Goal: Book appointment/travel/reservation

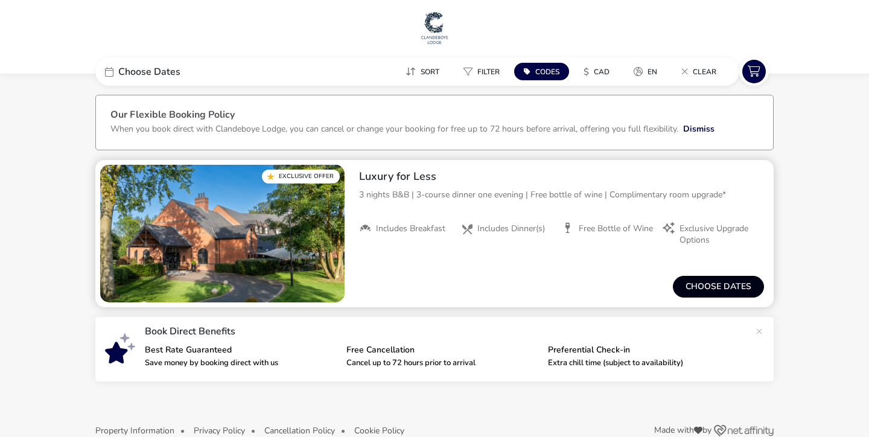
click at [709, 292] on button "Choose dates" at bounding box center [718, 287] width 91 height 22
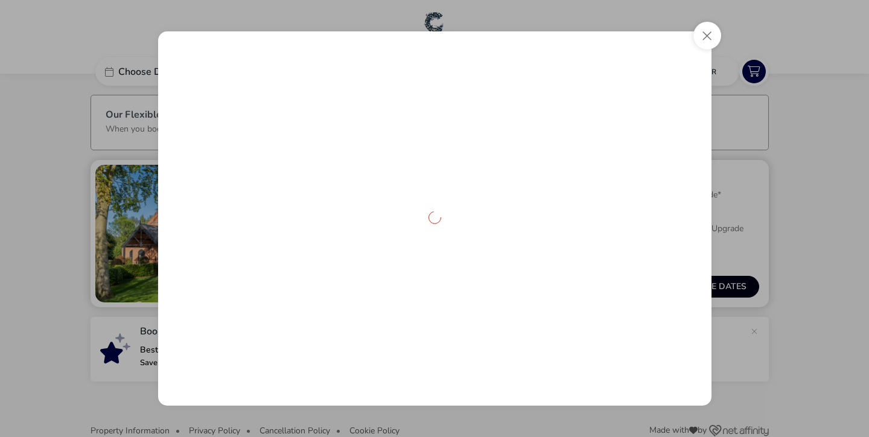
click at [709, 292] on div at bounding box center [435, 218] width 554 height 374
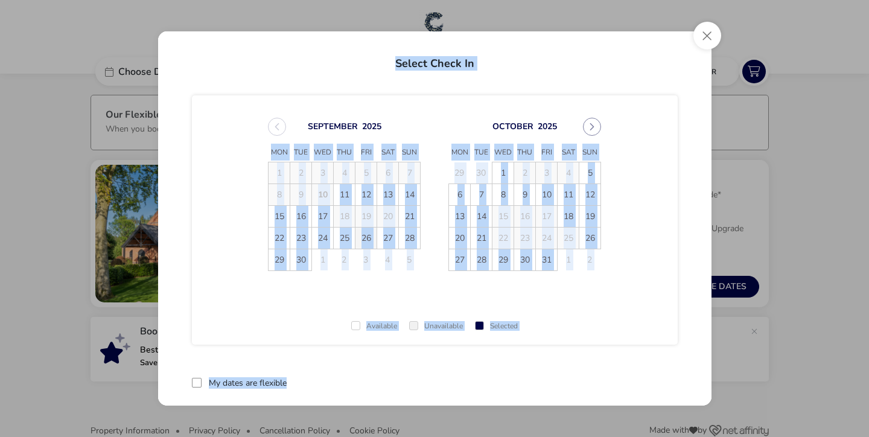
click at [370, 240] on span "26" at bounding box center [366, 238] width 21 height 21
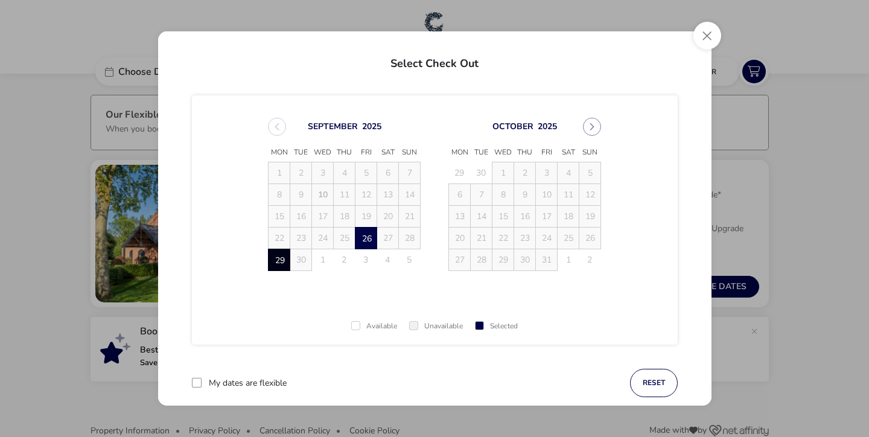
click at [284, 266] on span "29" at bounding box center [279, 260] width 21 height 21
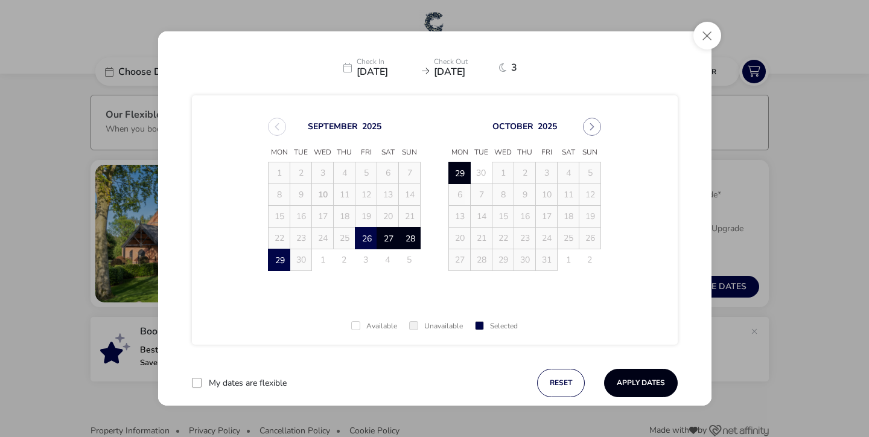
click at [648, 388] on button "Apply Dates" at bounding box center [641, 383] width 74 height 28
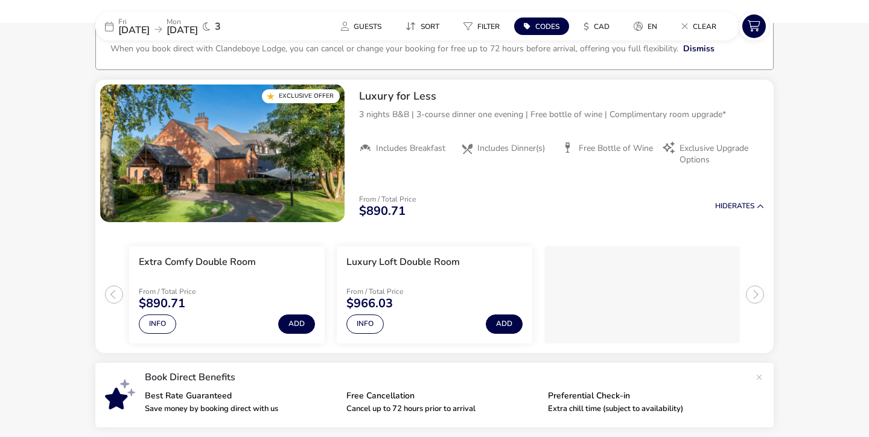
scroll to position [80, 0]
click at [214, 167] on img "1 / 1" at bounding box center [222, 154] width 245 height 138
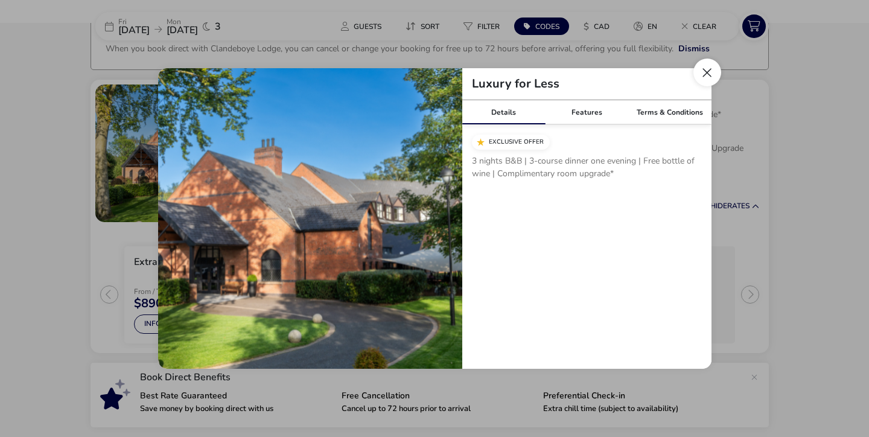
click at [708, 74] on button "Close modal" at bounding box center [708, 73] width 28 height 28
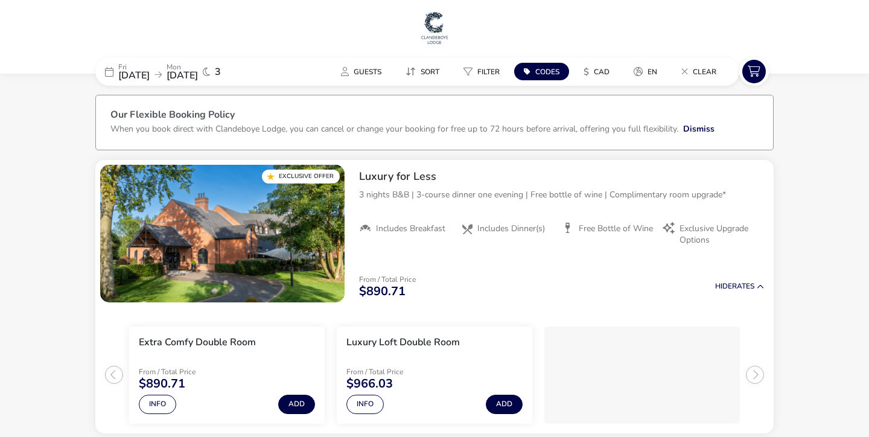
scroll to position [0, 0]
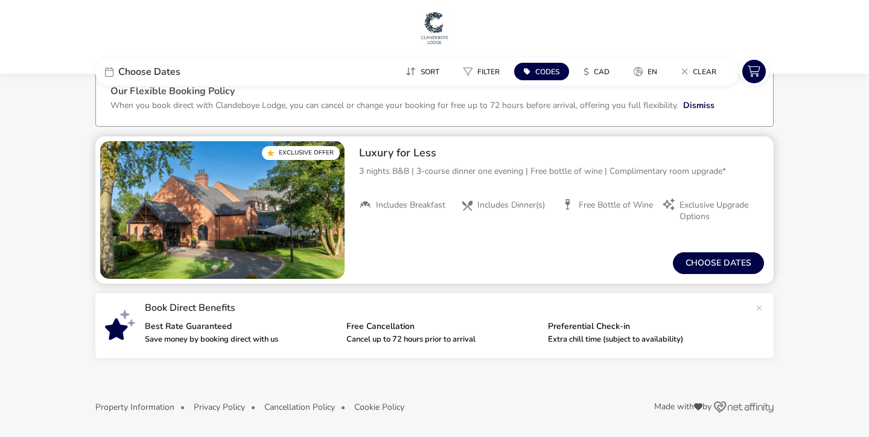
scroll to position [24, 0]
click at [216, 215] on img "1 / 1" at bounding box center [222, 210] width 245 height 138
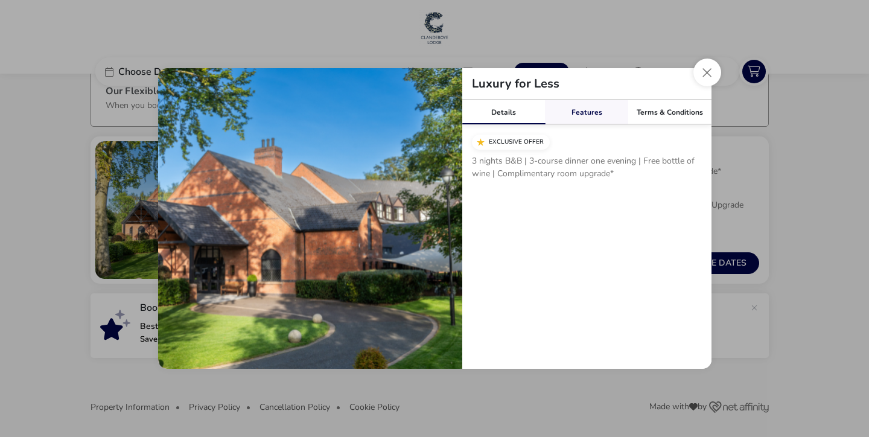
click at [596, 116] on div "Features" at bounding box center [586, 112] width 83 height 24
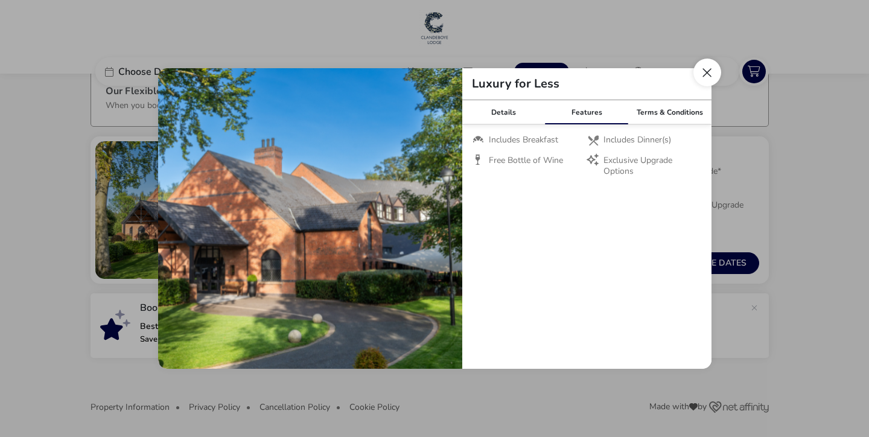
click at [709, 75] on button "Close modal" at bounding box center [708, 73] width 28 height 28
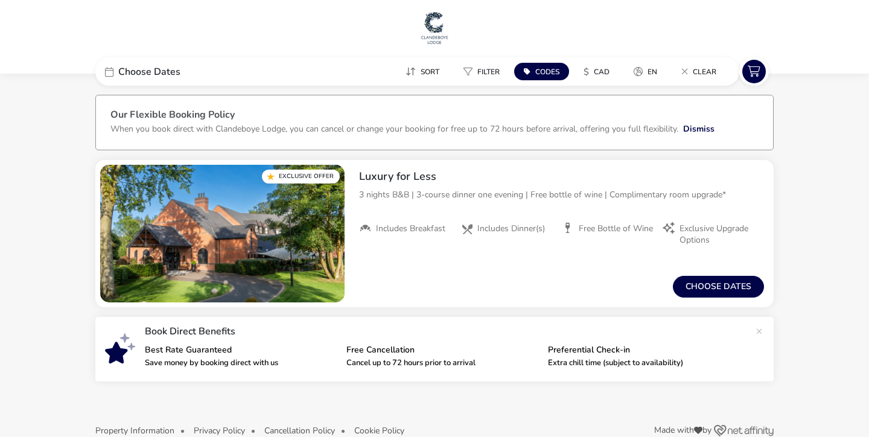
scroll to position [0, 0]
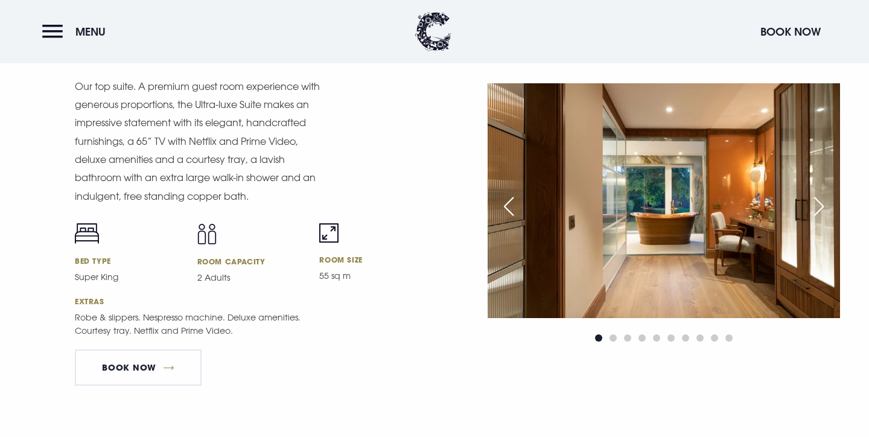
scroll to position [1587, 0]
click at [829, 193] on div "Next slide" at bounding box center [819, 206] width 30 height 27
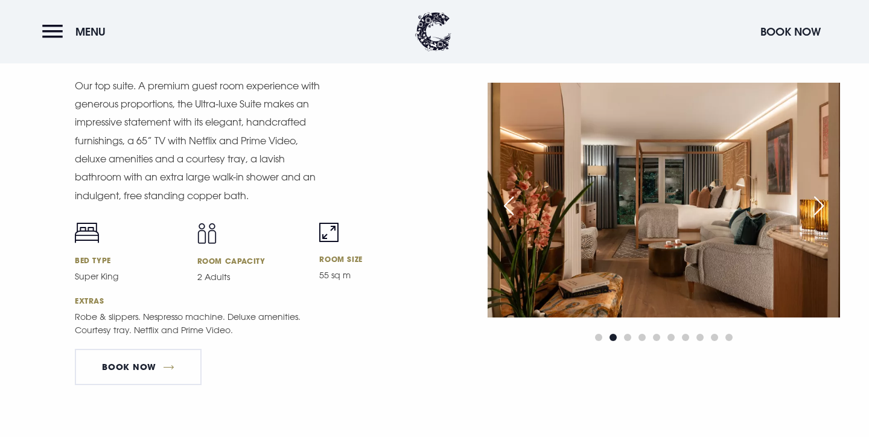
click at [829, 193] on div "Next slide" at bounding box center [819, 206] width 30 height 27
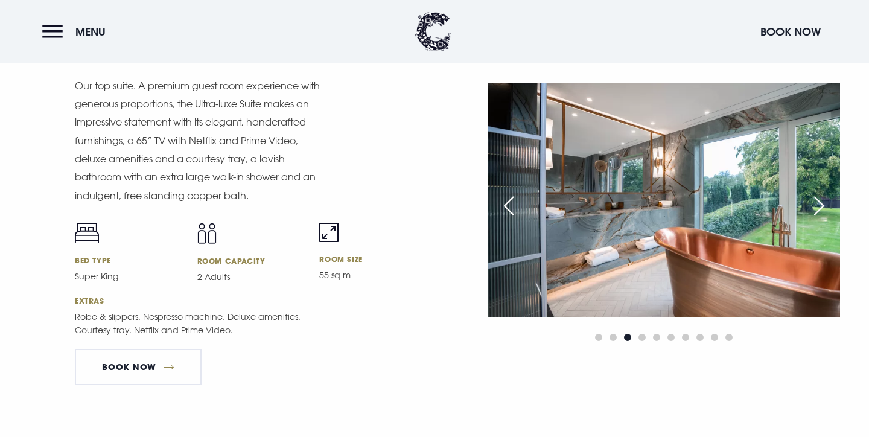
click at [829, 193] on div "Next slide" at bounding box center [819, 206] width 30 height 27
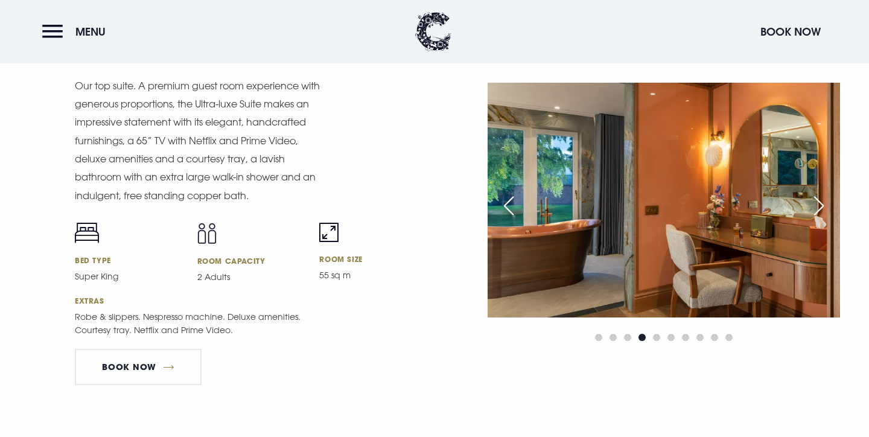
click at [829, 193] on div "Next slide" at bounding box center [819, 206] width 30 height 27
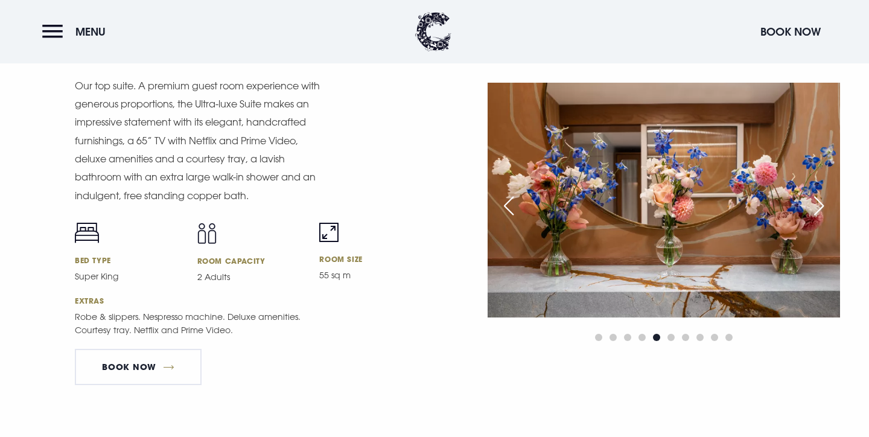
click at [829, 193] on div "Next slide" at bounding box center [819, 206] width 30 height 27
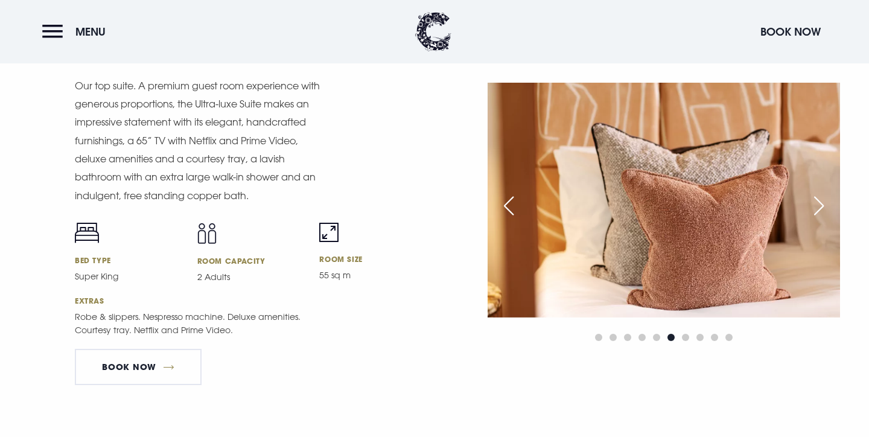
click at [829, 193] on div "Next slide" at bounding box center [819, 206] width 30 height 27
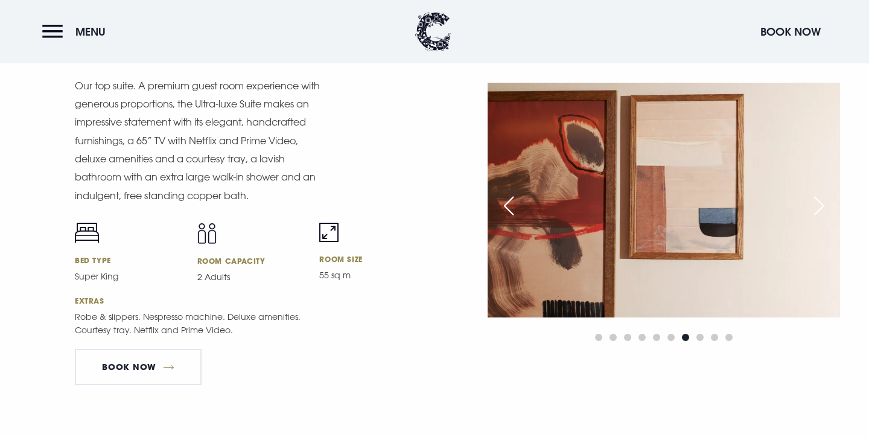
click at [829, 193] on div "Next slide" at bounding box center [819, 206] width 30 height 27
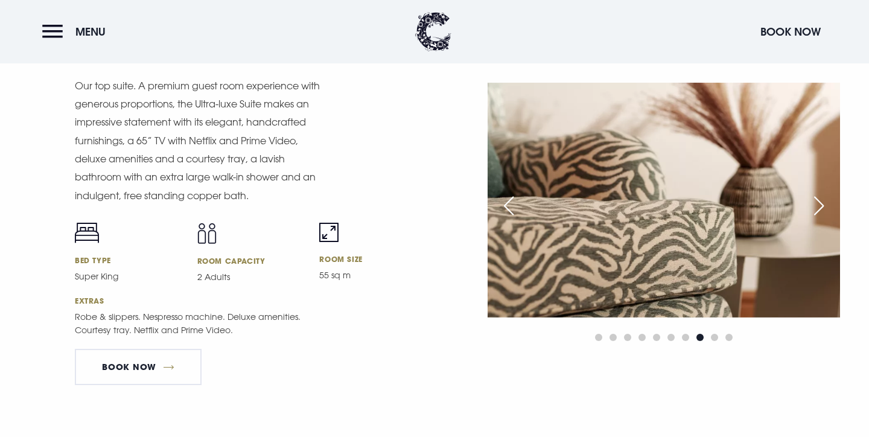
click at [829, 193] on div "Next slide" at bounding box center [819, 206] width 30 height 27
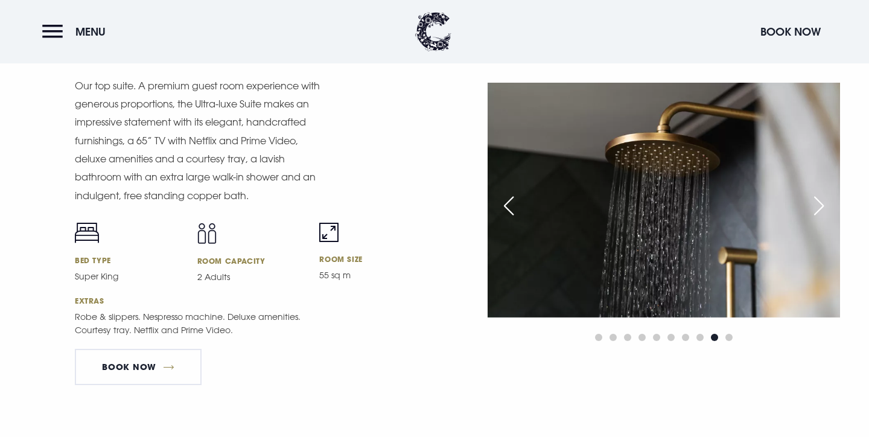
click at [829, 193] on div "Next slide" at bounding box center [819, 206] width 30 height 27
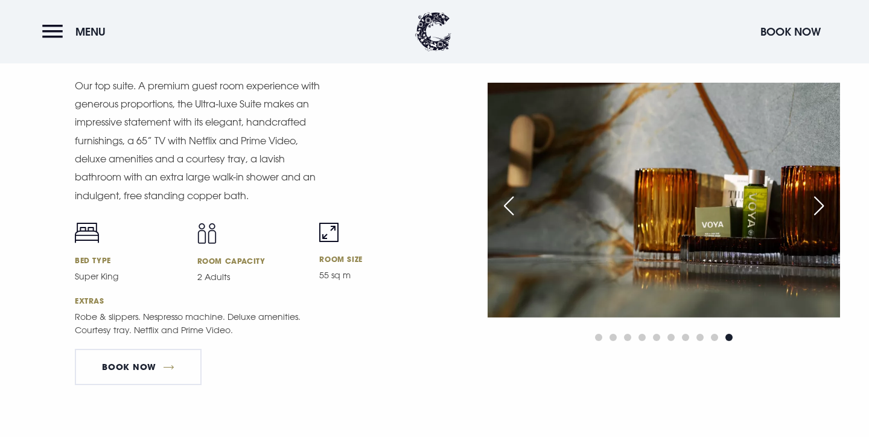
click at [829, 193] on div "Next slide" at bounding box center [819, 206] width 30 height 27
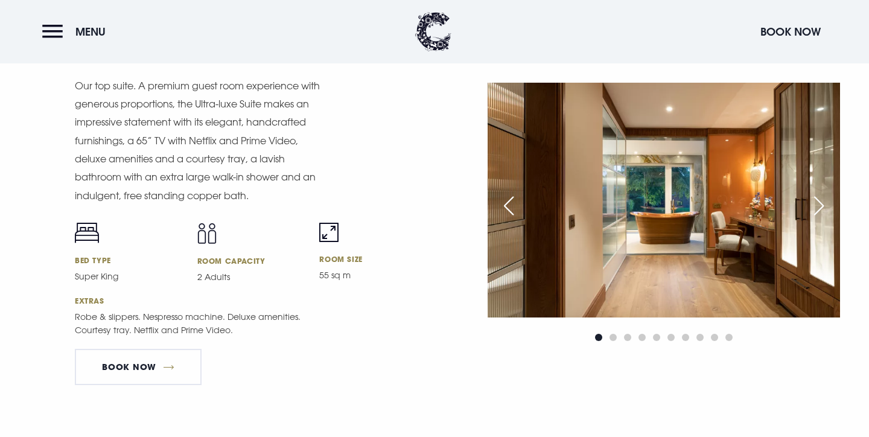
click at [507, 207] on div "Previous slide" at bounding box center [509, 206] width 30 height 27
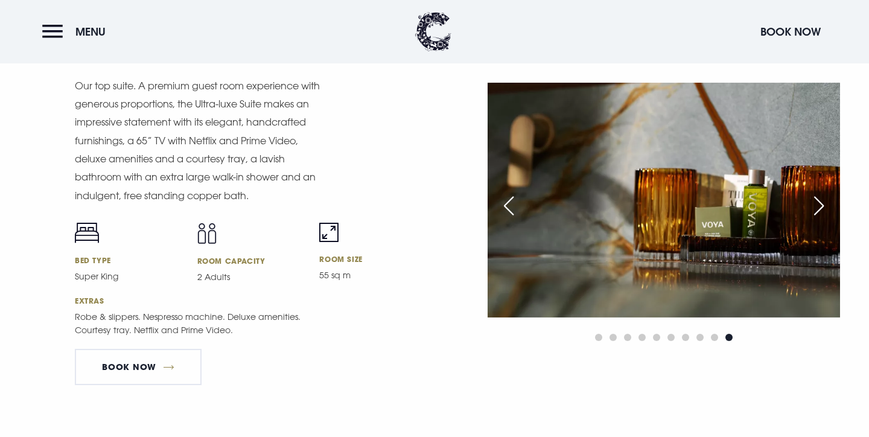
click at [819, 203] on div "Next slide" at bounding box center [819, 206] width 30 height 27
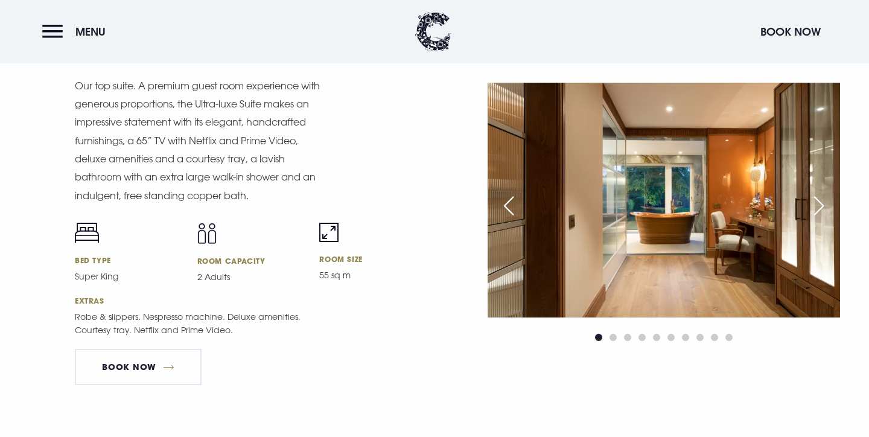
click at [819, 203] on div "Next slide" at bounding box center [819, 206] width 30 height 27
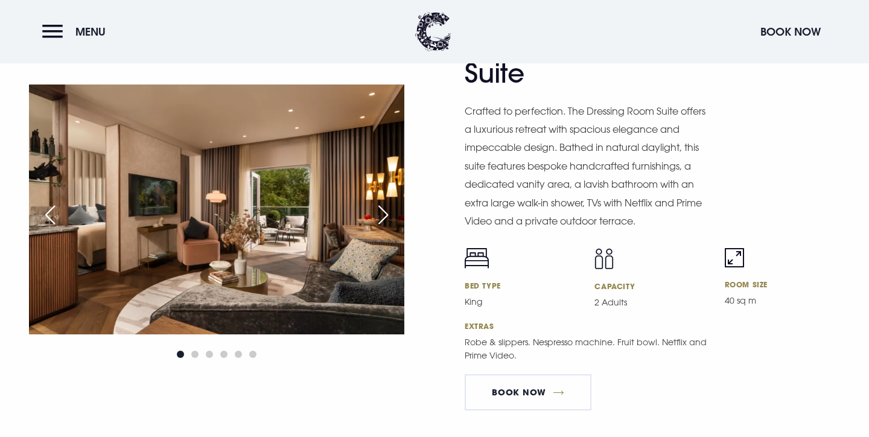
scroll to position [2017, 0]
click at [384, 203] on div "Next slide" at bounding box center [383, 215] width 30 height 27
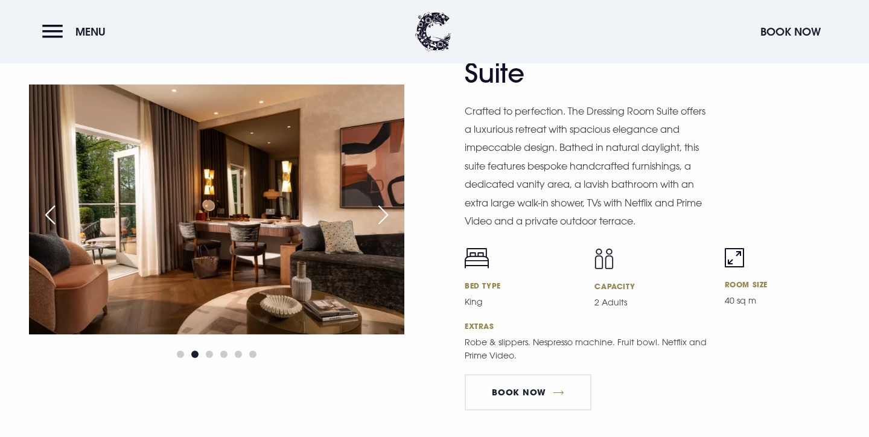
click at [384, 203] on div "Next slide" at bounding box center [383, 215] width 30 height 27
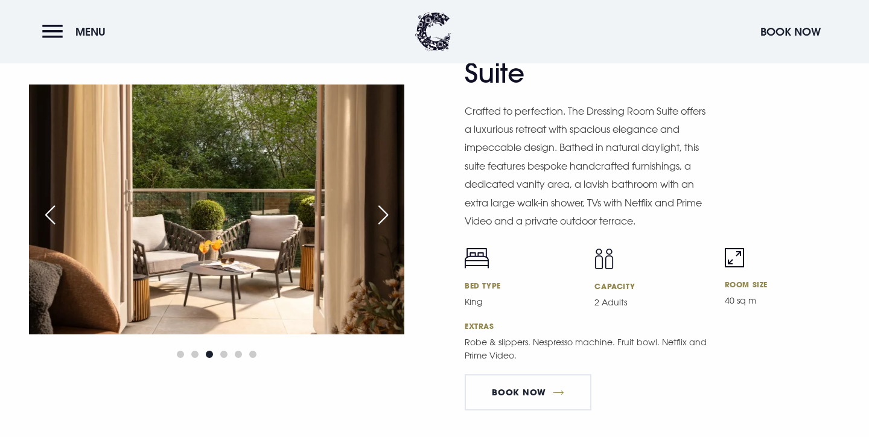
click at [384, 203] on div "Next slide" at bounding box center [383, 215] width 30 height 27
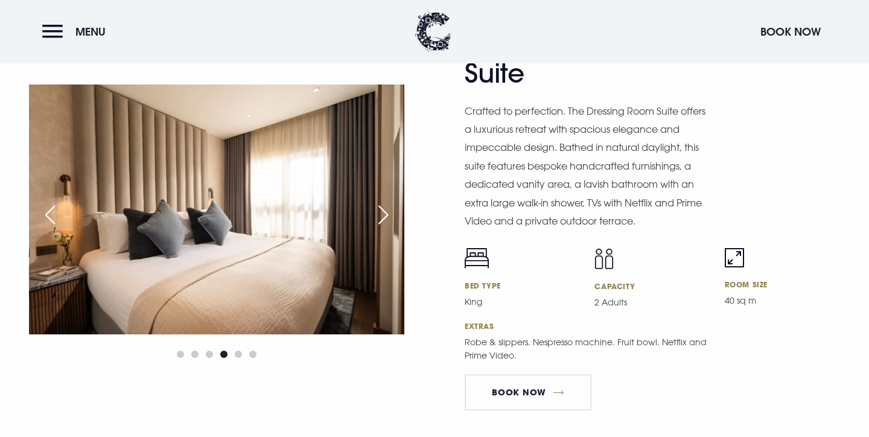
click at [384, 203] on div "Next slide" at bounding box center [383, 215] width 30 height 27
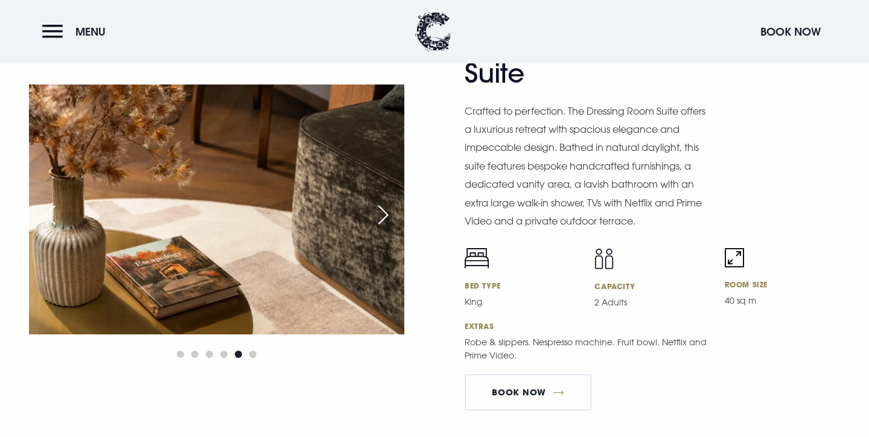
click at [384, 203] on div "Next slide" at bounding box center [383, 215] width 30 height 27
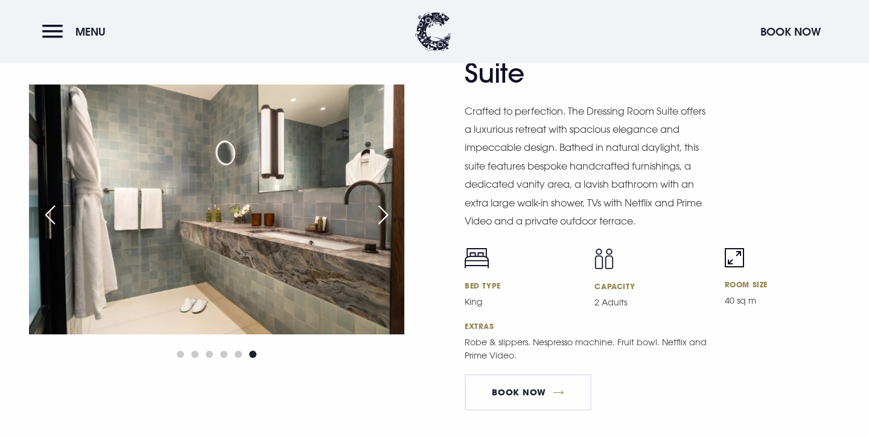
click at [384, 203] on div "Next slide" at bounding box center [383, 215] width 30 height 27
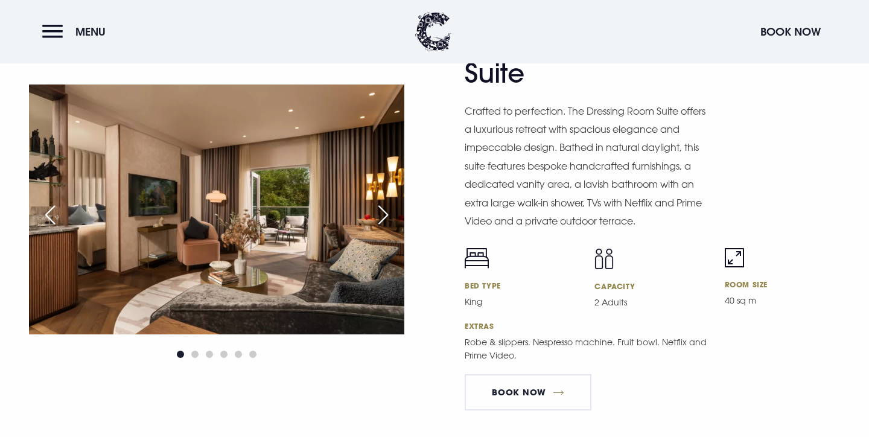
click at [384, 203] on div "Next slide" at bounding box center [383, 215] width 30 height 27
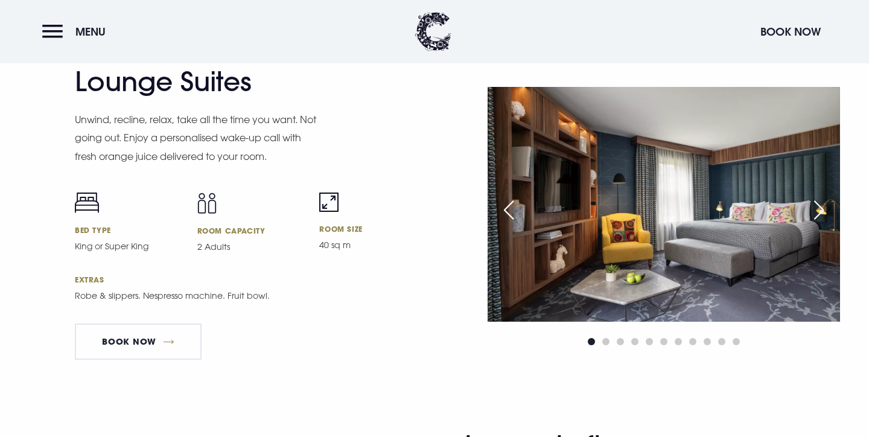
scroll to position [2433, 0]
click at [822, 199] on div "Next slide" at bounding box center [819, 209] width 30 height 27
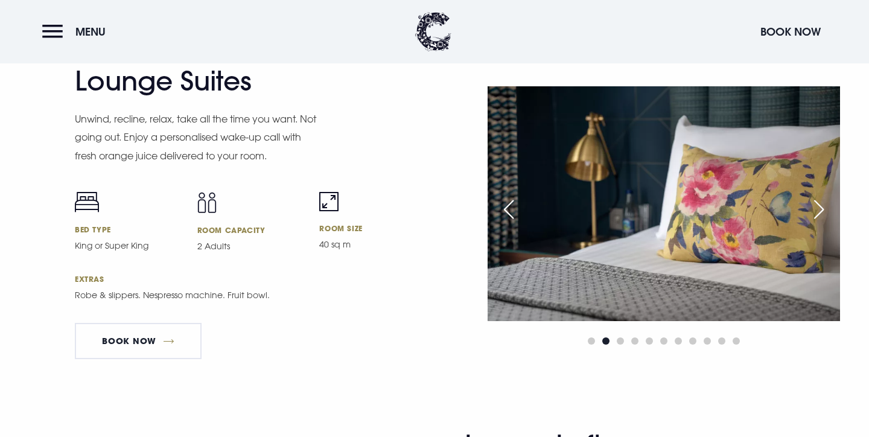
click at [822, 199] on div "Next slide" at bounding box center [819, 209] width 30 height 27
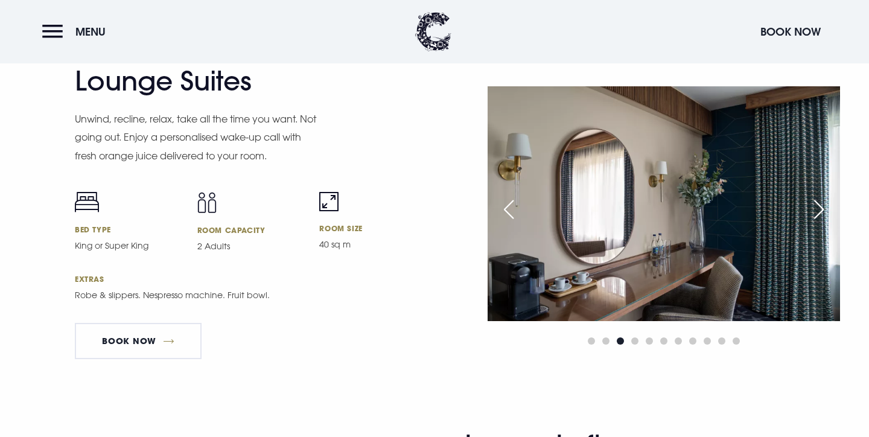
click at [822, 199] on div "Next slide" at bounding box center [819, 209] width 30 height 27
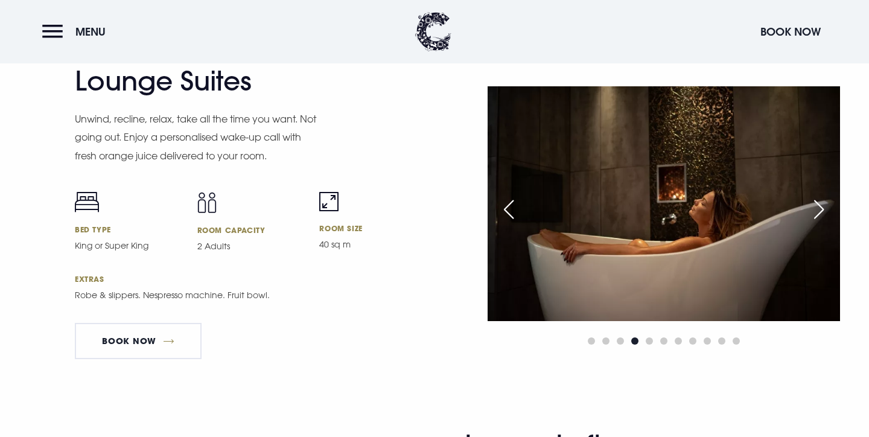
click at [822, 199] on div "Next slide" at bounding box center [819, 209] width 30 height 27
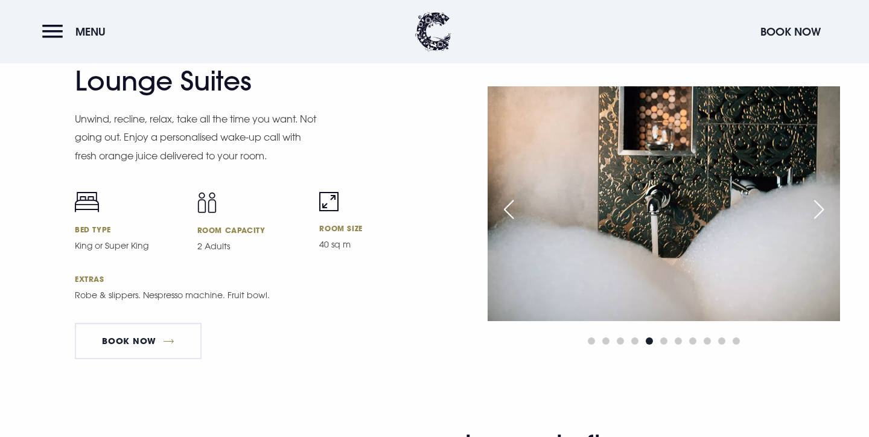
click at [822, 199] on div "Next slide" at bounding box center [819, 209] width 30 height 27
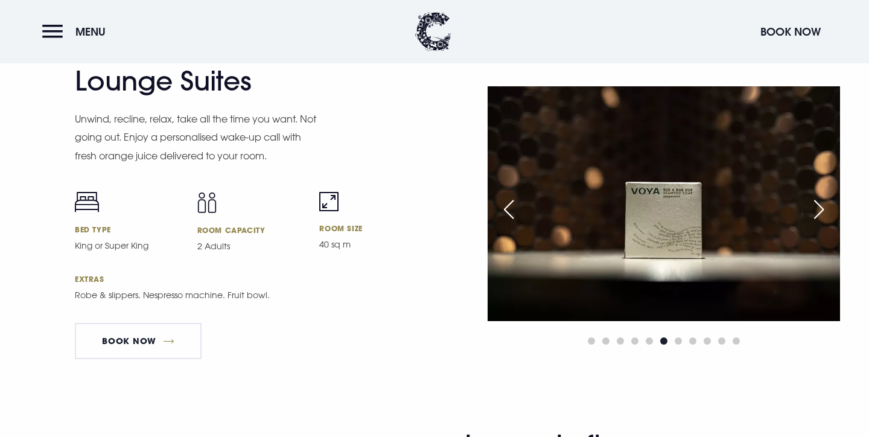
click at [822, 199] on div "Next slide" at bounding box center [819, 209] width 30 height 27
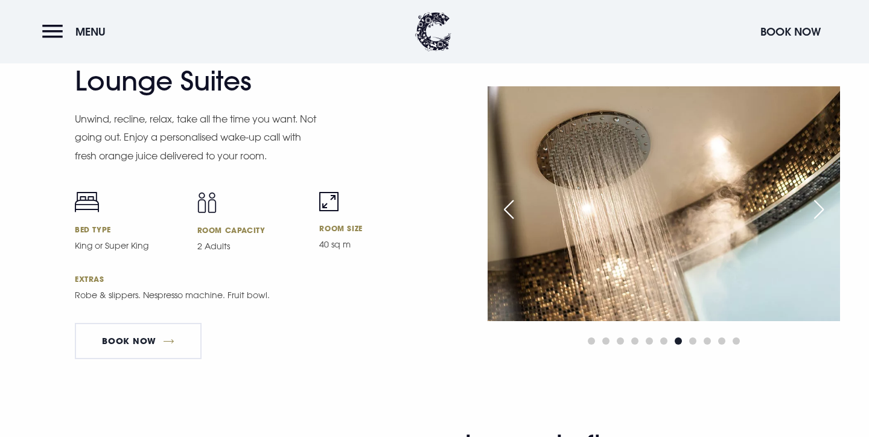
click at [822, 199] on div "Next slide" at bounding box center [819, 209] width 30 height 27
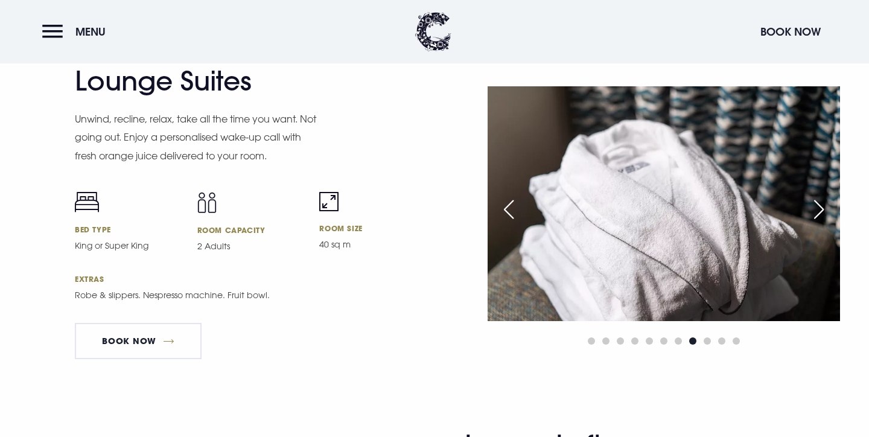
click at [822, 199] on div "Next slide" at bounding box center [819, 209] width 30 height 27
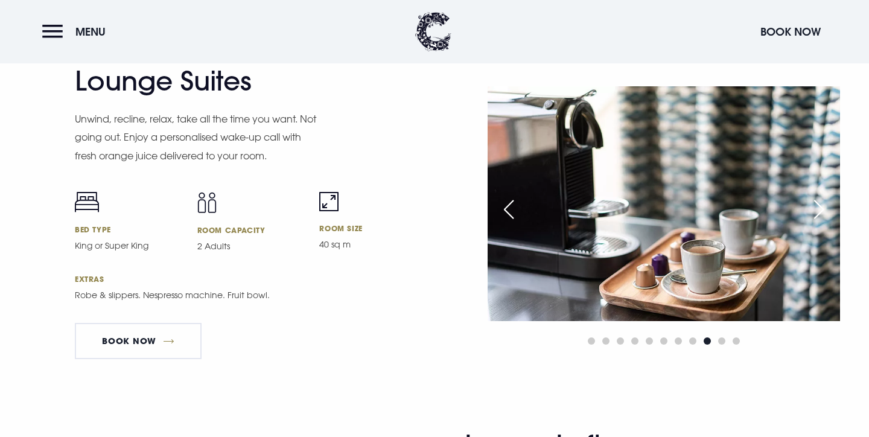
click at [822, 199] on div "Next slide" at bounding box center [819, 209] width 30 height 27
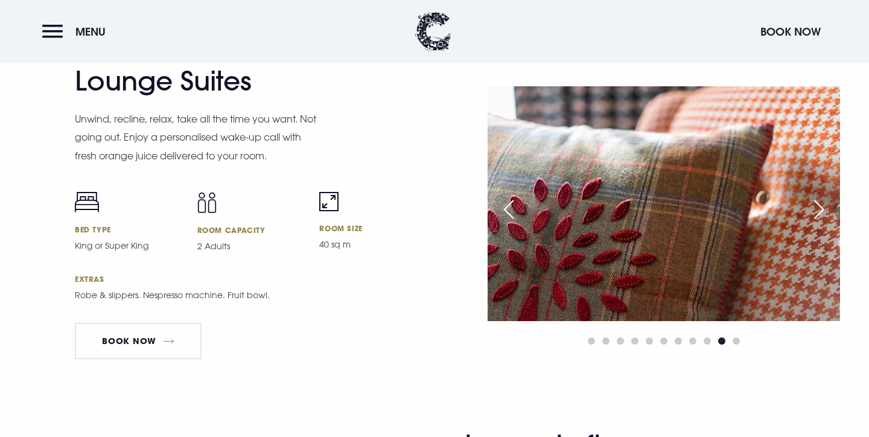
click at [822, 199] on div "Next slide" at bounding box center [819, 209] width 30 height 27
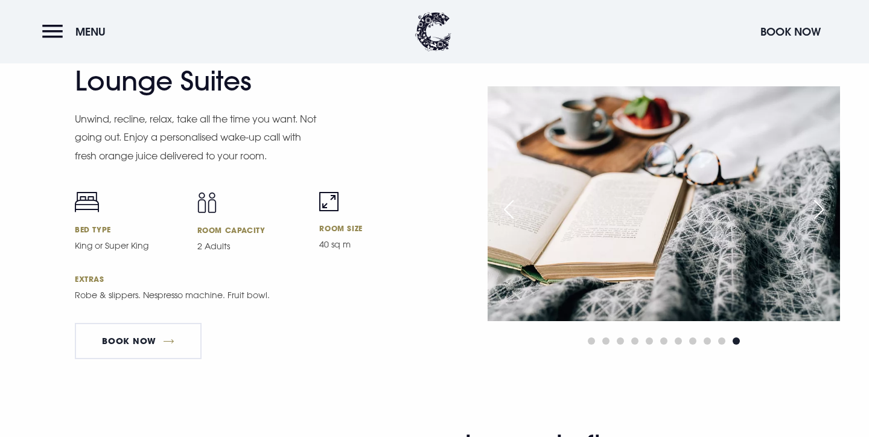
click at [822, 199] on div "Next slide" at bounding box center [819, 209] width 30 height 27
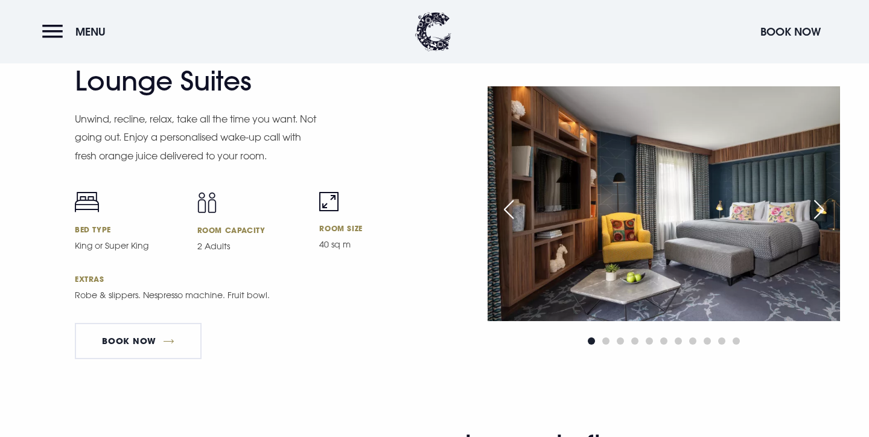
click at [822, 199] on div "Next slide" at bounding box center [819, 209] width 30 height 27
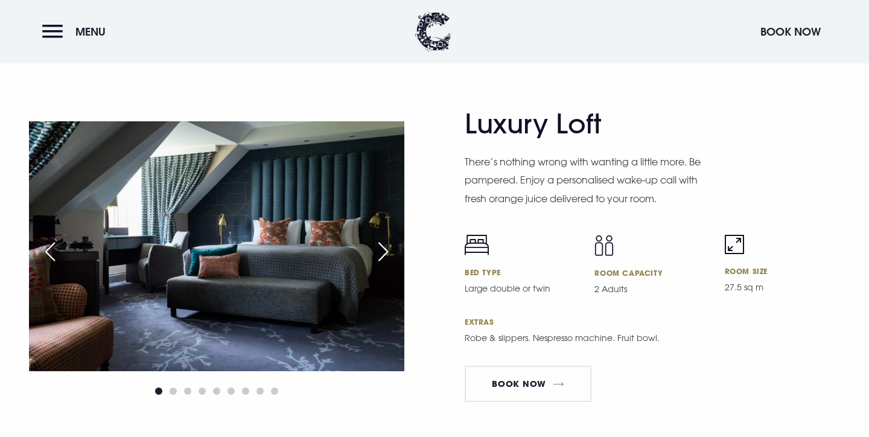
scroll to position [2759, 0]
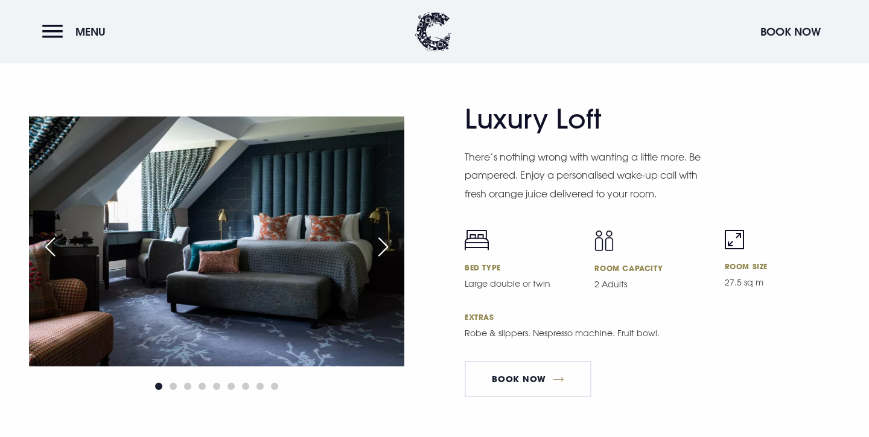
click at [386, 234] on div "Next slide" at bounding box center [383, 247] width 30 height 27
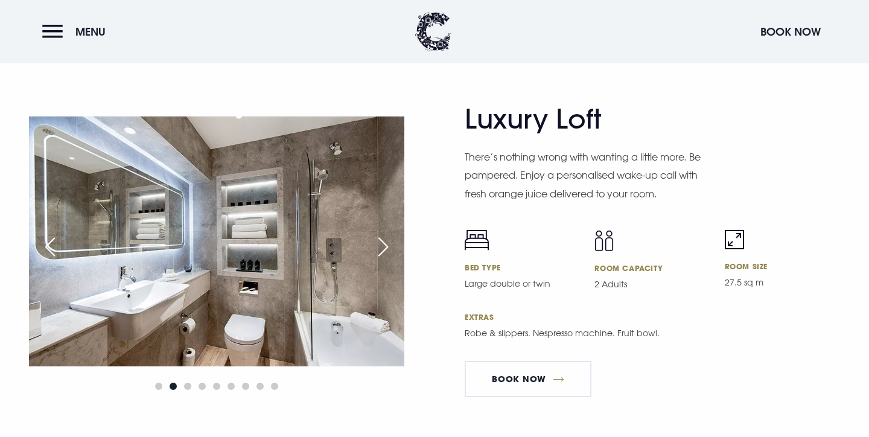
click at [386, 234] on div "Next slide" at bounding box center [383, 247] width 30 height 27
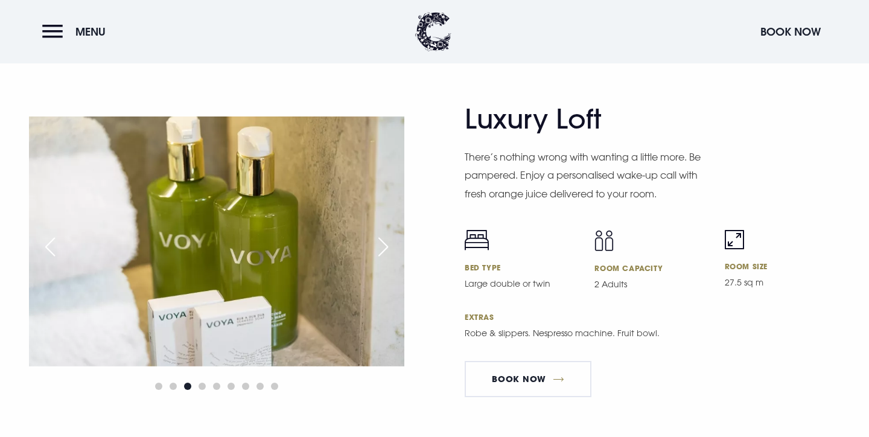
click at [386, 234] on div "Next slide" at bounding box center [383, 247] width 30 height 27
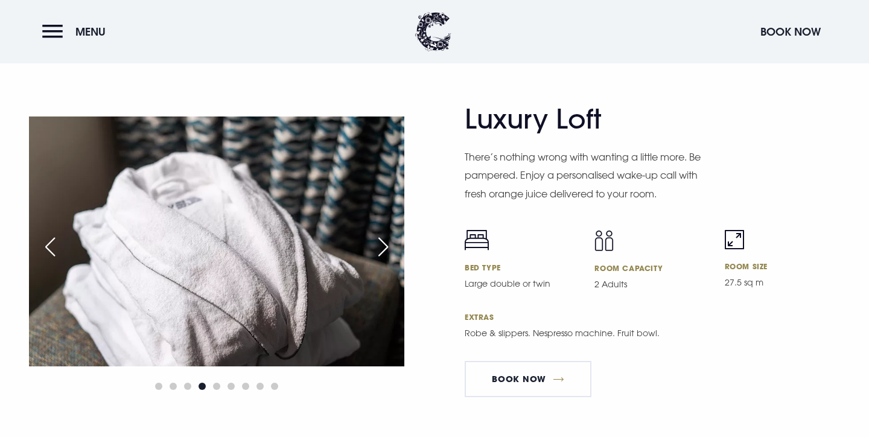
click at [386, 234] on div "Next slide" at bounding box center [383, 247] width 30 height 27
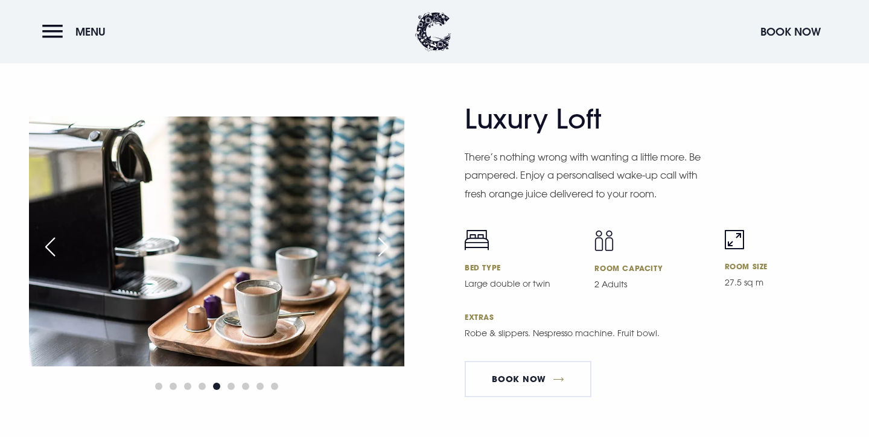
click at [386, 234] on div "Next slide" at bounding box center [383, 247] width 30 height 27
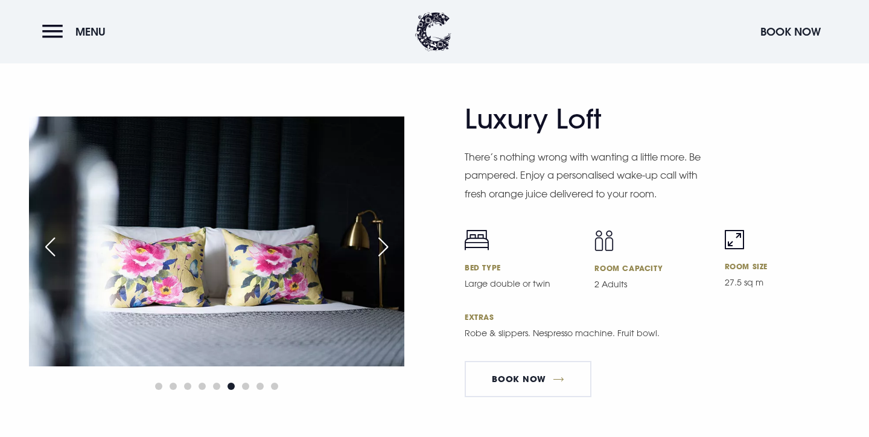
click at [386, 234] on div "Next slide" at bounding box center [383, 247] width 30 height 27
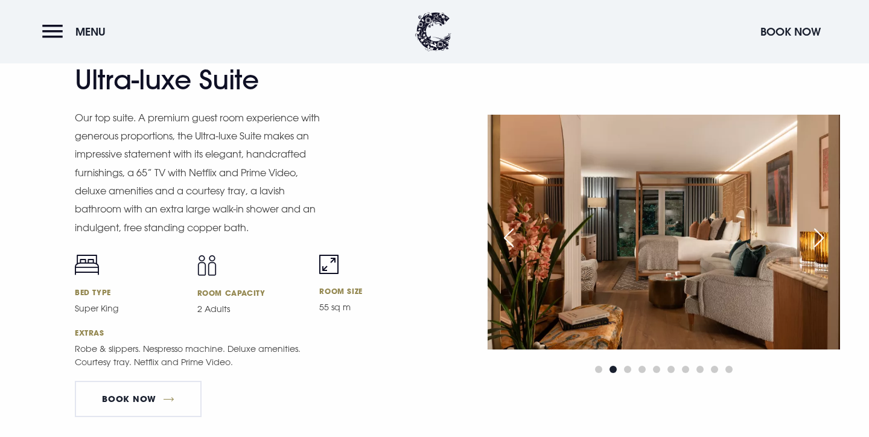
scroll to position [1538, 0]
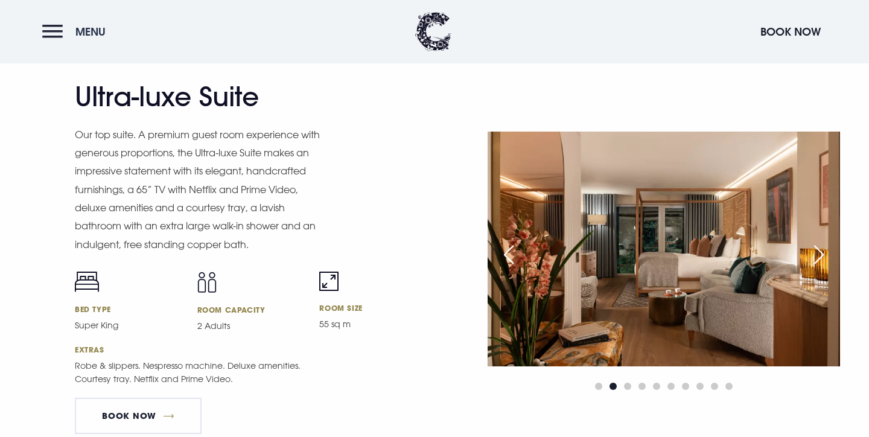
click at [62, 29] on button "Menu" at bounding box center [76, 32] width 69 height 26
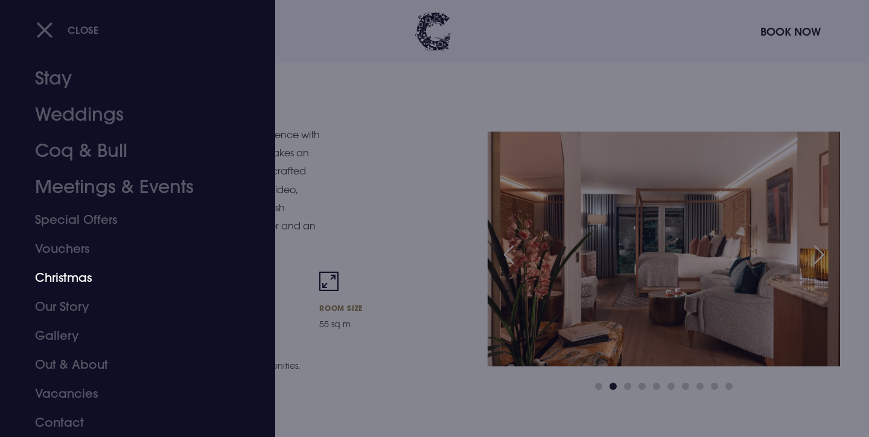
scroll to position [17, 0]
click at [72, 339] on link "Gallery" at bounding box center [130, 335] width 191 height 29
